Goal: Book appointment/travel/reservation

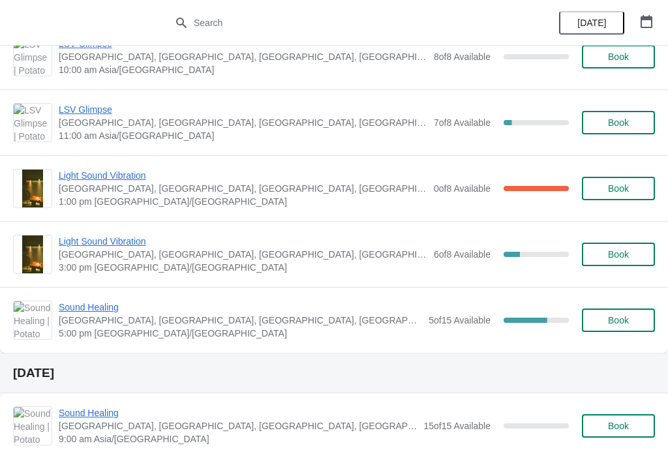
scroll to position [533, 0]
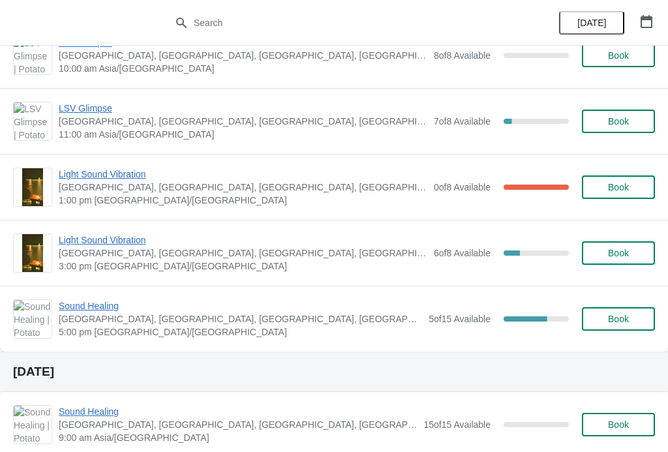
click at [88, 236] on span "Light Sound Vibration" at bounding box center [243, 239] width 368 height 13
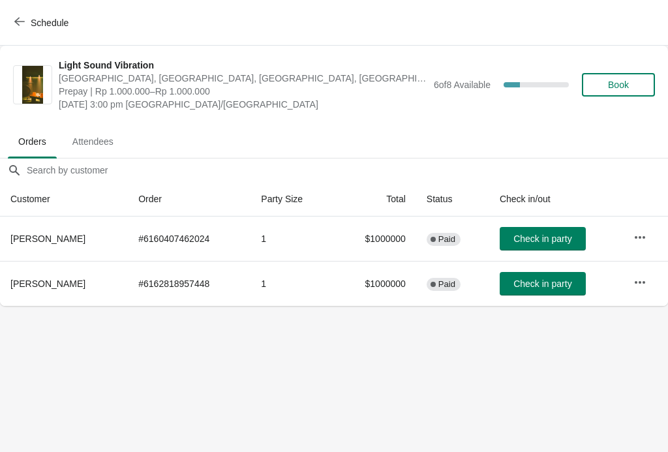
click at [626, 96] on button "Book" at bounding box center [618, 84] width 73 height 23
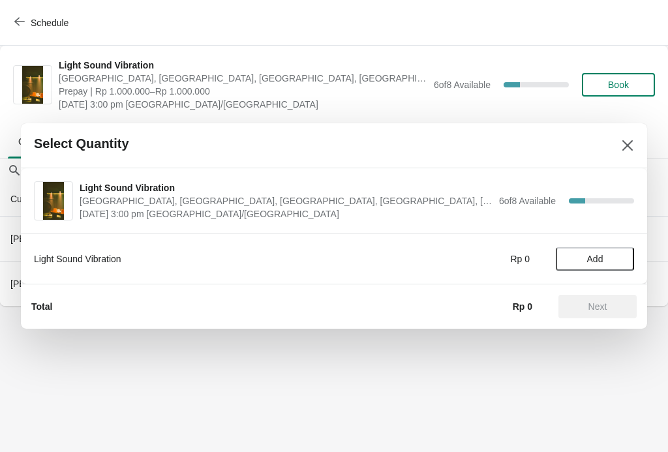
click at [603, 260] on span "Add" at bounding box center [595, 259] width 16 height 10
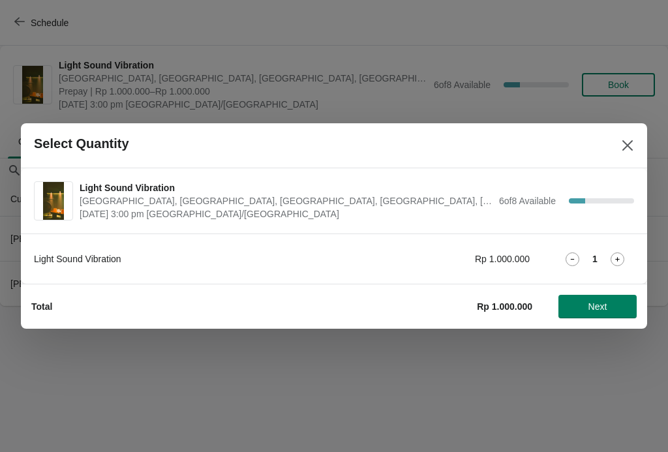
click at [619, 262] on icon at bounding box center [617, 259] width 14 height 14
click at [615, 258] on icon at bounding box center [617, 259] width 14 height 14
click at [614, 265] on icon at bounding box center [617, 259] width 14 height 14
click at [614, 258] on icon at bounding box center [617, 259] width 14 height 14
click at [576, 253] on icon at bounding box center [572, 259] width 14 height 14
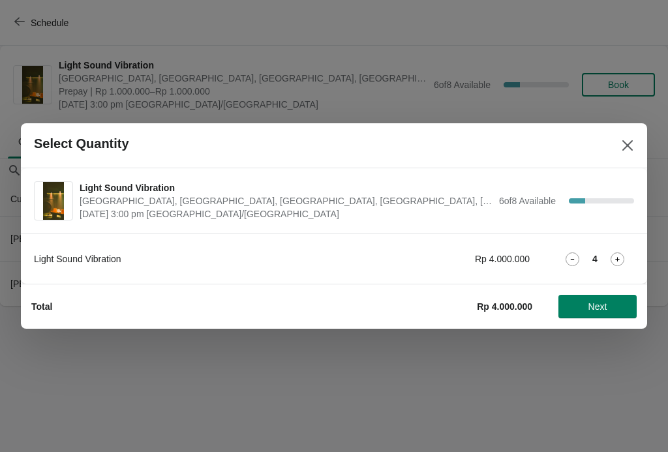
click at [611, 303] on span "Next" at bounding box center [597, 306] width 57 height 10
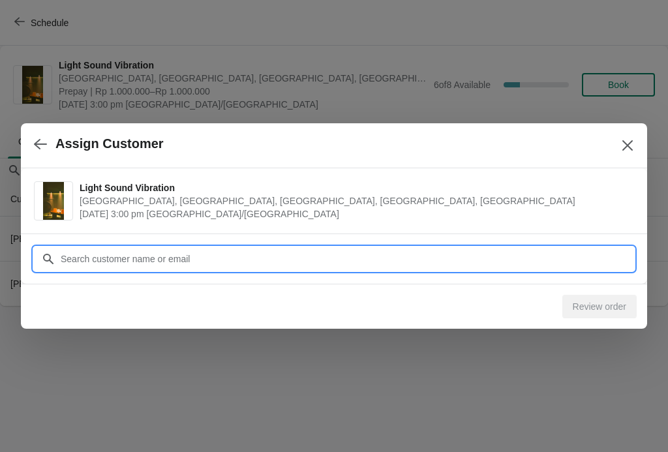
click at [69, 247] on input "Customer" at bounding box center [347, 258] width 574 height 23
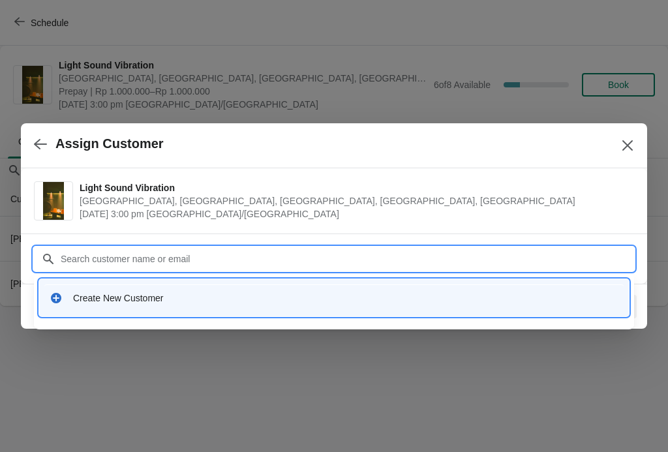
click at [87, 294] on div "Create New Customer" at bounding box center [345, 298] width 545 height 13
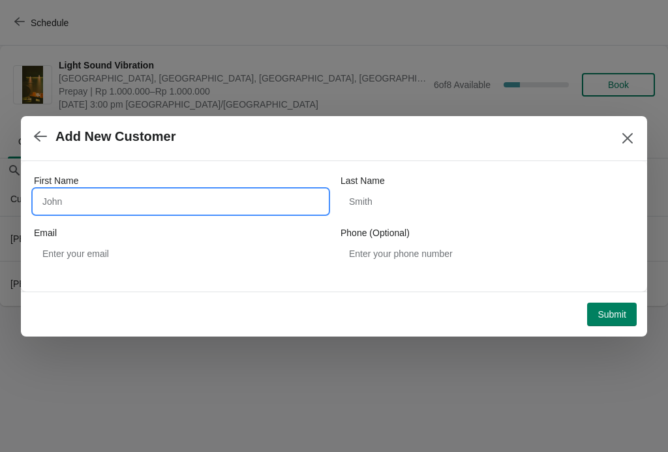
click at [44, 191] on input "First Name" at bounding box center [180, 201] width 293 height 23
type input "Ji"
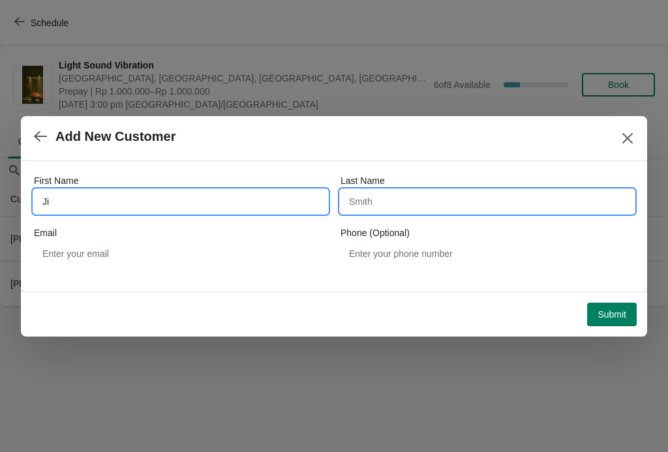
click at [429, 199] on input "Last Name" at bounding box center [486, 201] width 293 height 23
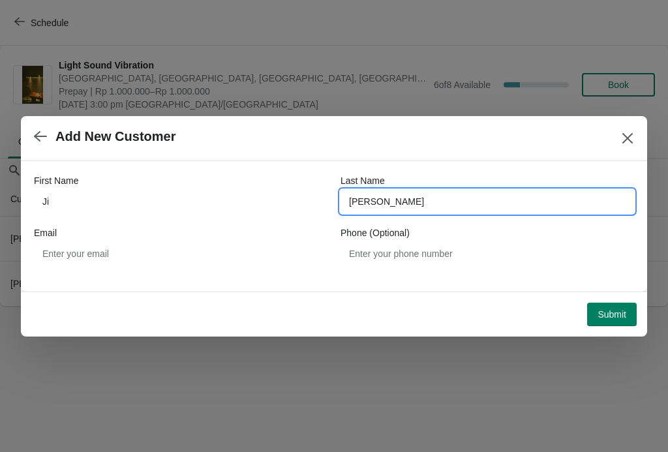
type input "[PERSON_NAME]"
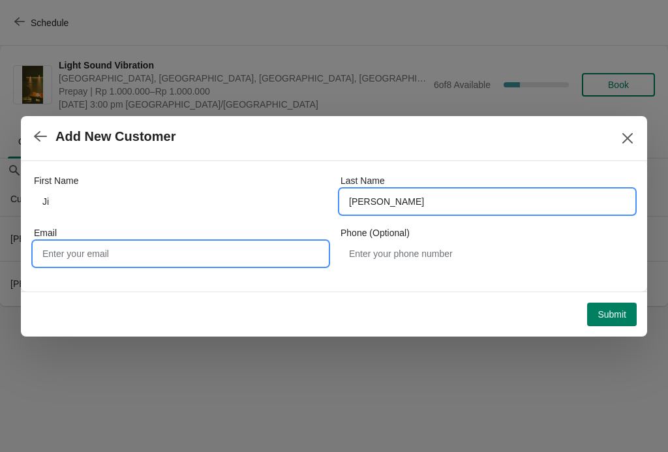
click at [185, 253] on input "Email" at bounding box center [180, 253] width 293 height 23
